Goal: Navigation & Orientation: Find specific page/section

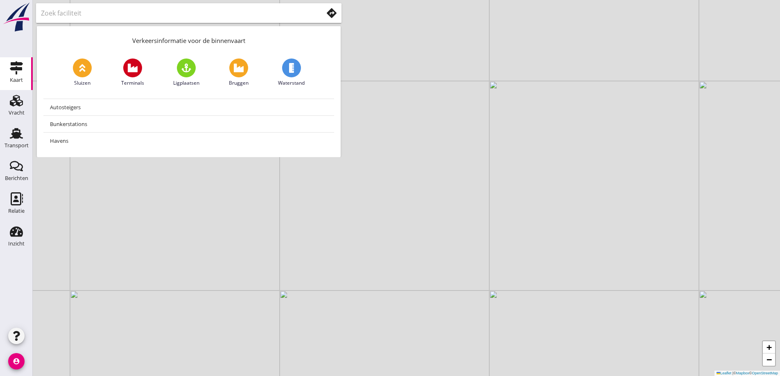
click at [564, 149] on div "+ − Leaflet | © Mapbox © OpenStreetMap" at bounding box center [406, 188] width 747 height 376
drag, startPoint x: 241, startPoint y: 298, endPoint x: 211, endPoint y: 303, distance: 30.4
click at [218, 322] on div "+ − Leaflet | © Mapbox © OpenStreetMap" at bounding box center [406, 188] width 747 height 376
drag, startPoint x: 211, startPoint y: 266, endPoint x: 205, endPoint y: 267, distance: 6.3
click at [197, 321] on div "+ − Leaflet | © Mapbox © OpenStreetMap" at bounding box center [406, 188] width 747 height 376
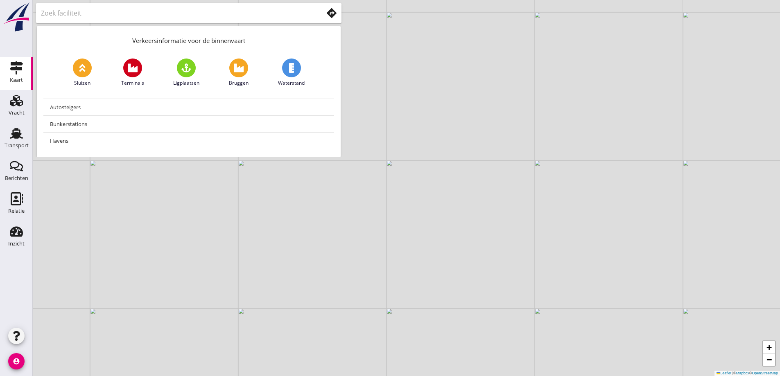
click at [209, 258] on div "+ − Leaflet | © Mapbox © OpenStreetMap" at bounding box center [406, 188] width 747 height 376
drag, startPoint x: 199, startPoint y: 265, endPoint x: 204, endPoint y: 288, distance: 24.1
click at [204, 288] on div "+ − Leaflet | © Mapbox © OpenStreetMap" at bounding box center [406, 188] width 747 height 376
click at [272, 274] on div "+ − Leaflet | © Mapbox © OpenStreetMap" at bounding box center [406, 188] width 747 height 376
drag, startPoint x: 274, startPoint y: 263, endPoint x: 268, endPoint y: 302, distance: 39.1
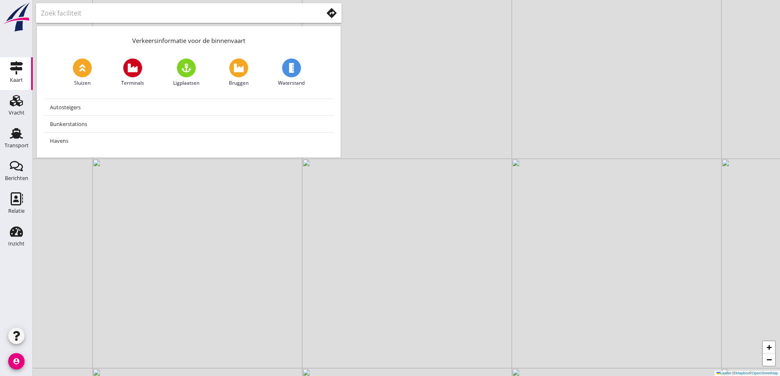
click at [268, 302] on div "+ − Leaflet | © Mapbox © OpenStreetMap" at bounding box center [406, 188] width 747 height 376
click at [300, 239] on div "+ − Leaflet | © Mapbox © OpenStreetMap" at bounding box center [406, 188] width 747 height 376
click at [324, 250] on div "+ − Leaflet | © Mapbox © OpenStreetMap" at bounding box center [406, 188] width 747 height 376
click at [367, 226] on div "+ − Leaflet | © Mapbox © OpenStreetMap" at bounding box center [406, 188] width 747 height 376
drag, startPoint x: 445, startPoint y: 203, endPoint x: 360, endPoint y: 149, distance: 100.9
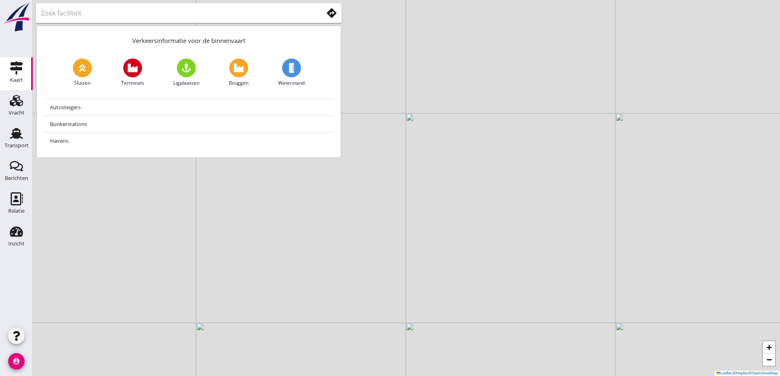
click at [442, 203] on div "+ − Leaflet | © Mapbox © OpenStreetMap" at bounding box center [406, 188] width 747 height 376
click at [300, 12] on input "text" at bounding box center [176, 13] width 271 height 13
click at [8, 66] on div "Kaart" at bounding box center [17, 67] width 20 height 13
click at [21, 32] on link at bounding box center [16, 30] width 29 height 7
click at [11, 11] on img at bounding box center [16, 17] width 29 height 30
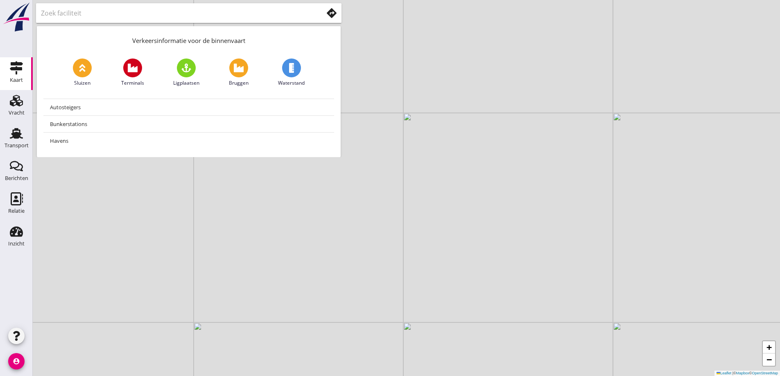
click at [17, 20] on img at bounding box center [16, 17] width 29 height 30
click at [159, 11] on input "text" at bounding box center [176, 13] width 271 height 13
click at [420, 129] on div "+ − Leaflet | © Mapbox © OpenStreetMap" at bounding box center [406, 188] width 747 height 376
drag, startPoint x: 91, startPoint y: 337, endPoint x: 29, endPoint y: 356, distance: 64.5
drag, startPoint x: 29, startPoint y: 356, endPoint x: 560, endPoint y: 314, distance: 532.4
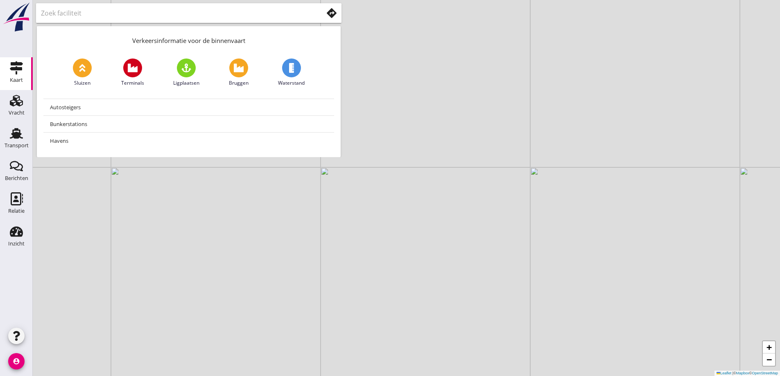
click at [560, 314] on div "+ − Leaflet | © Mapbox © OpenStreetMap" at bounding box center [406, 188] width 747 height 376
click at [293, 199] on div "+ − Leaflet | © Mapbox © OpenStreetMap" at bounding box center [406, 188] width 747 height 376
drag, startPoint x: 21, startPoint y: 25, endPoint x: 25, endPoint y: 23, distance: 4.4
click at [21, 25] on img at bounding box center [16, 17] width 29 height 30
drag, startPoint x: 571, startPoint y: 279, endPoint x: 399, endPoint y: 236, distance: 177.6
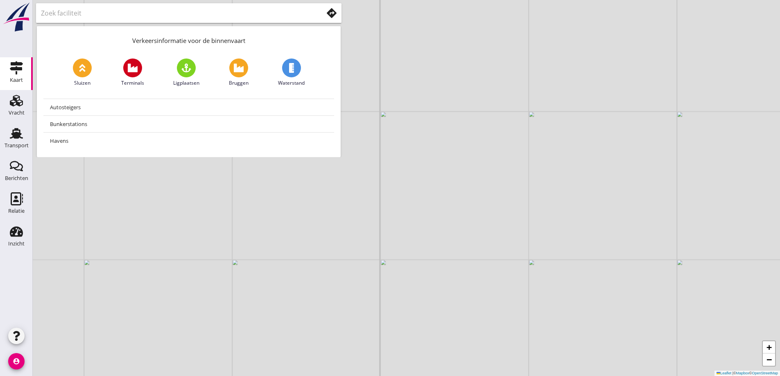
click at [399, 236] on div "+ − Leaflet | © Mapbox © OpenStreetMap" at bounding box center [406, 188] width 747 height 376
